Goal: Information Seeking & Learning: Learn about a topic

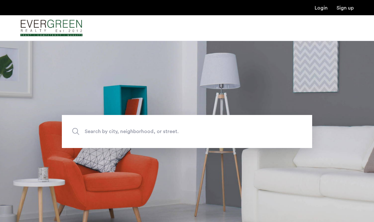
click at [48, 27] on img "Cazamio Logo" at bounding box center [51, 28] width 62 height 24
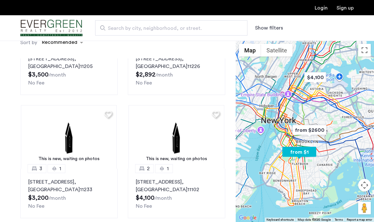
scroll to position [381, 0]
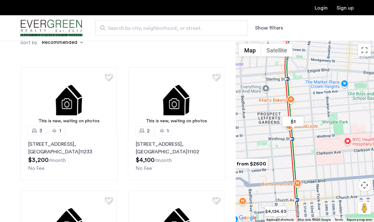
drag, startPoint x: 336, startPoint y: 72, endPoint x: 281, endPoint y: 166, distance: 108.7
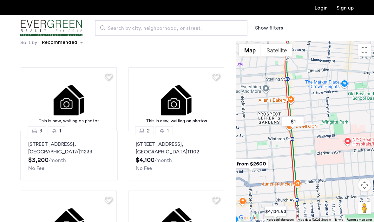
click at [281, 166] on div at bounding box center [305, 131] width 138 height 181
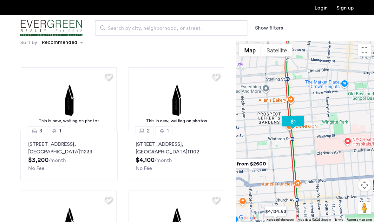
click at [293, 122] on img "$1" at bounding box center [293, 121] width 27 height 14
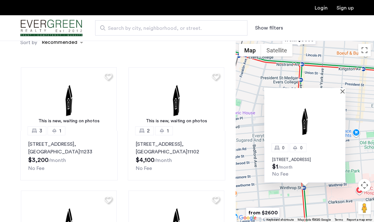
click at [342, 88] on div at bounding box center [304, 90] width 81 height 5
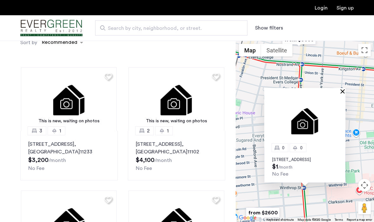
click at [343, 89] on button "Close" at bounding box center [344, 91] width 4 height 4
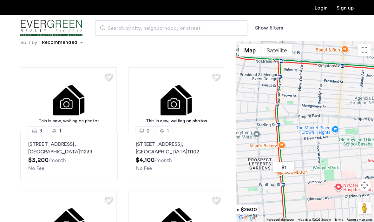
drag, startPoint x: 320, startPoint y: 155, endPoint x: 298, endPoint y: 151, distance: 22.2
click at [298, 151] on div at bounding box center [305, 131] width 138 height 181
click at [134, 28] on span "Search by city, neighborhood, or street." at bounding box center [169, 28] width 122 height 8
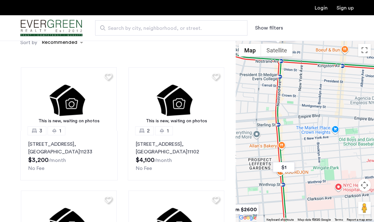
click at [134, 28] on input "Search by city, neighborhood, or street." at bounding box center [171, 27] width 152 height 15
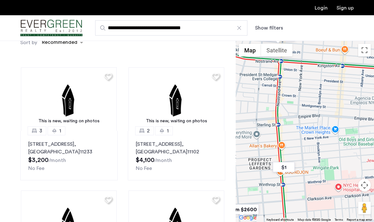
type input "**********"
